Goal: Find specific page/section: Find specific page/section

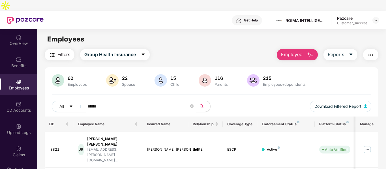
scroll to position [34, 0]
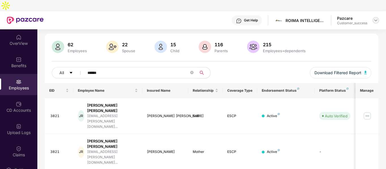
click at [374, 18] on img at bounding box center [375, 20] width 5 height 5
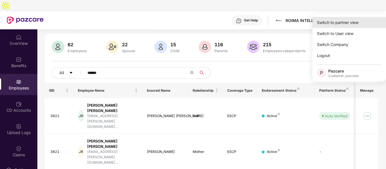
click at [341, 27] on div "Switch to partner view" at bounding box center [349, 22] width 74 height 11
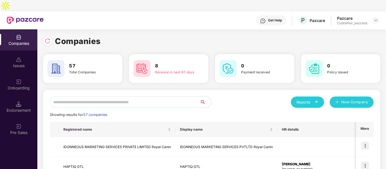
click at [113, 97] on input "text" at bounding box center [125, 102] width 150 height 11
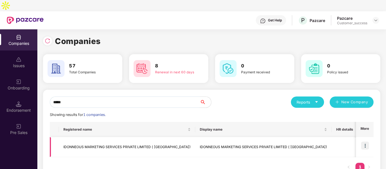
type input "*****"
click at [364, 142] on img at bounding box center [365, 146] width 8 height 8
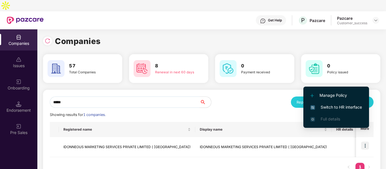
click at [324, 107] on span "Switch to HR interface" at bounding box center [335, 107] width 51 height 6
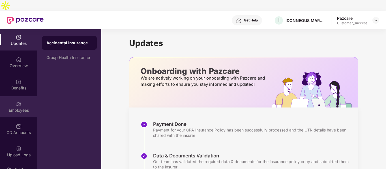
click at [16, 102] on img at bounding box center [19, 105] width 6 height 6
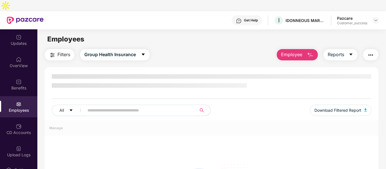
click at [16, 102] on img at bounding box center [19, 105] width 6 height 6
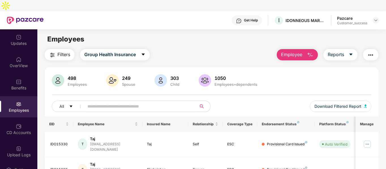
click at [104, 102] on input "text" at bounding box center [138, 106] width 102 height 8
paste input "**********"
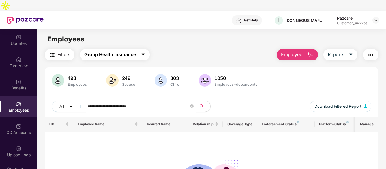
click at [131, 51] on span "Group Health Insurance" at bounding box center [109, 54] width 51 height 7
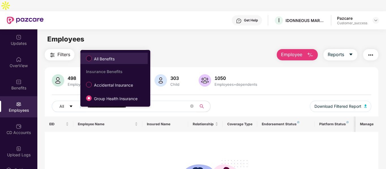
click at [108, 60] on span "All Benefits" at bounding box center [104, 59] width 25 height 6
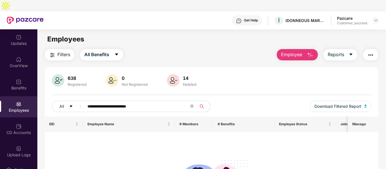
click at [161, 102] on input "**********" at bounding box center [138, 106] width 102 height 8
click at [150, 102] on input "**********" at bounding box center [138, 106] width 102 height 8
paste input "text"
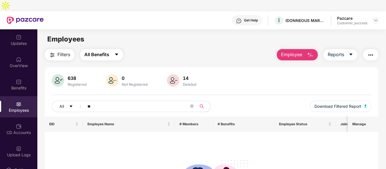
type input "*"
paste input "********"
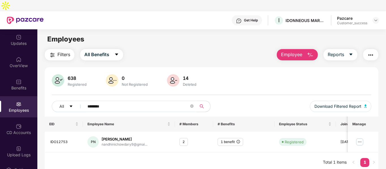
type input "********"
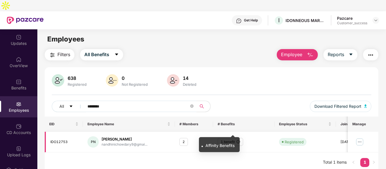
click at [239, 140] on icon "info-circle" at bounding box center [237, 141] width 3 height 3
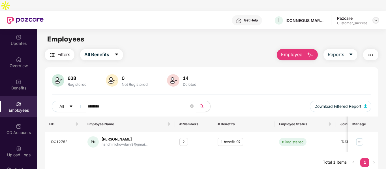
click at [374, 18] on img at bounding box center [375, 20] width 5 height 5
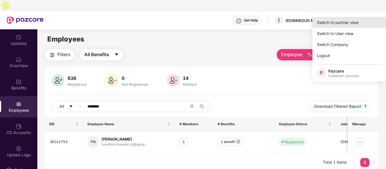
click at [333, 26] on div "Switch to partner view" at bounding box center [349, 22] width 74 height 11
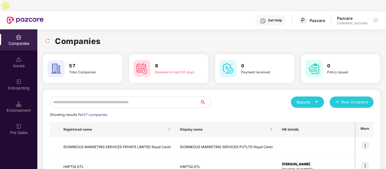
click at [135, 97] on input "text" at bounding box center [125, 102] width 150 height 11
type input "*"
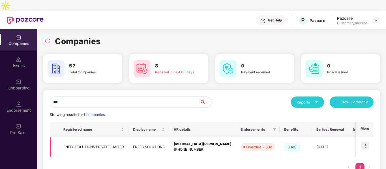
type input "***"
click at [102, 137] on td "ENFEC SOLUTIONS PRIVATE LIMITED" at bounding box center [94, 147] width 70 height 20
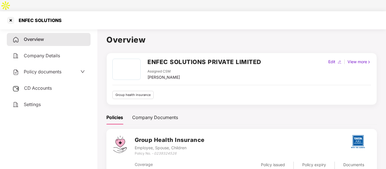
click at [36, 69] on span "Policy documents" at bounding box center [43, 72] width 38 height 6
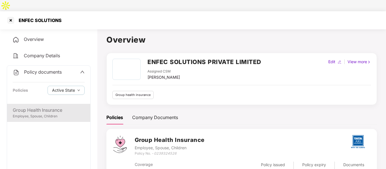
click at [34, 107] on div "Group Health Insurance" at bounding box center [49, 110] width 72 height 7
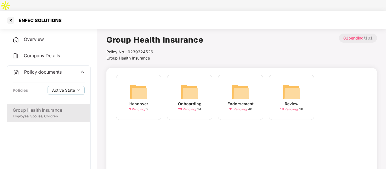
click at [238, 83] on img at bounding box center [240, 92] width 18 height 18
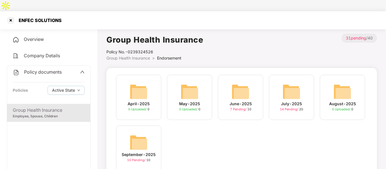
click at [132, 140] on img at bounding box center [139, 143] width 18 height 18
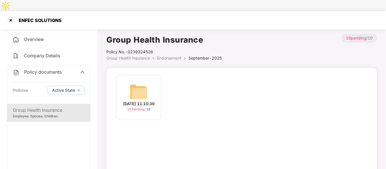
click at [139, 86] on img at bounding box center [139, 92] width 18 height 18
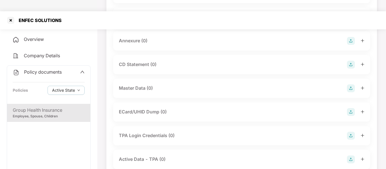
scroll to position [145, 0]
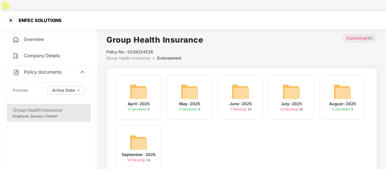
click at [289, 101] on div "July-2025" at bounding box center [291, 104] width 21 height 6
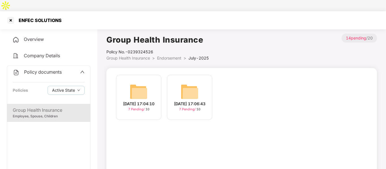
scroll to position [50, 0]
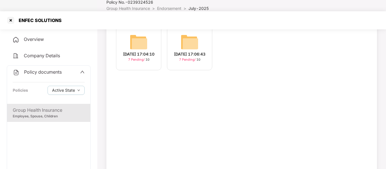
click at [178, 34] on div "[DATE] 17:06:43 7 Pending / 10" at bounding box center [189, 47] width 45 height 45
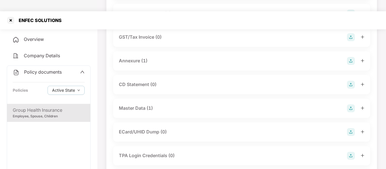
scroll to position [95, 0]
click at [145, 105] on div "Master Data (1)" at bounding box center [136, 108] width 34 height 7
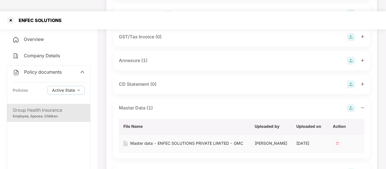
click at [141, 141] on div "Master data - ENFEC SOLUTIONS PRIVATE LIMITED - GMC" at bounding box center [186, 144] width 113 height 6
